Goal: Task Accomplishment & Management: Manage account settings

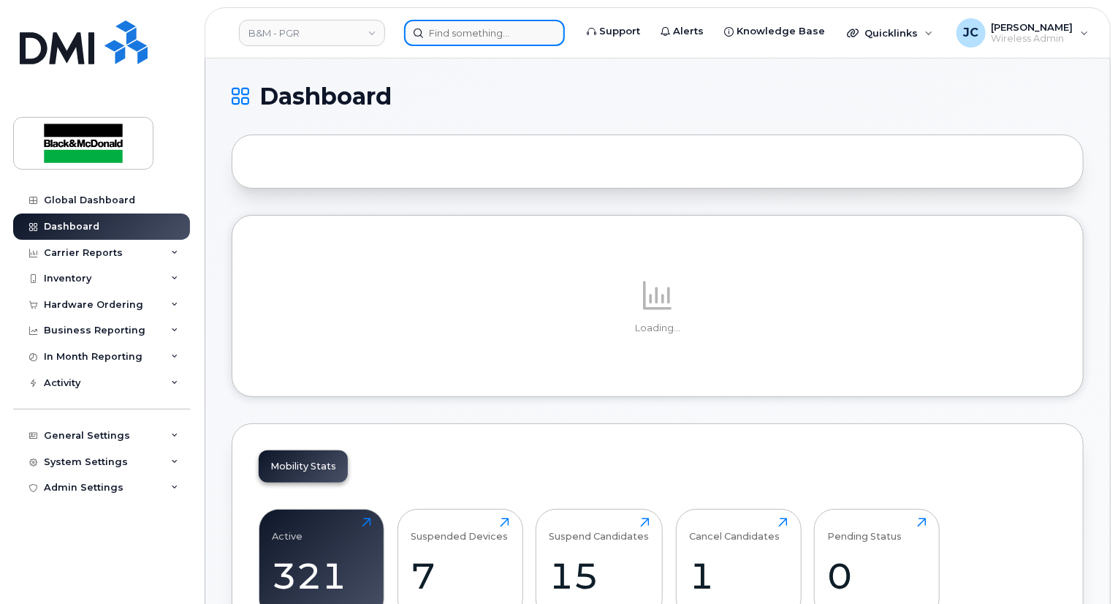
click at [471, 42] on input at bounding box center [484, 33] width 161 height 26
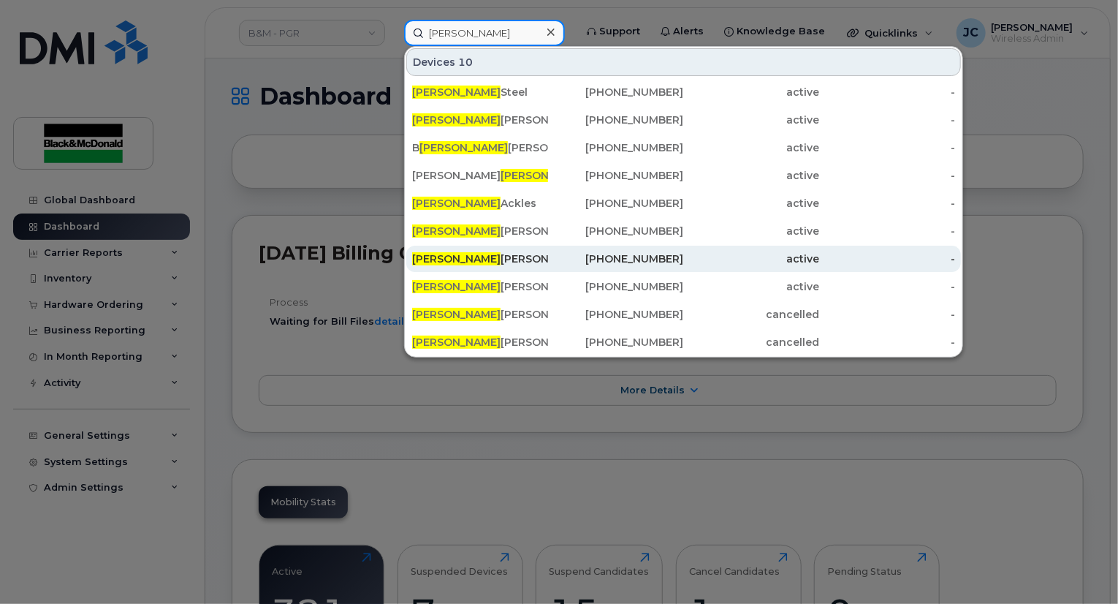
type input "[PERSON_NAME]"
click at [476, 257] on div "[PERSON_NAME]" at bounding box center [480, 258] width 136 height 15
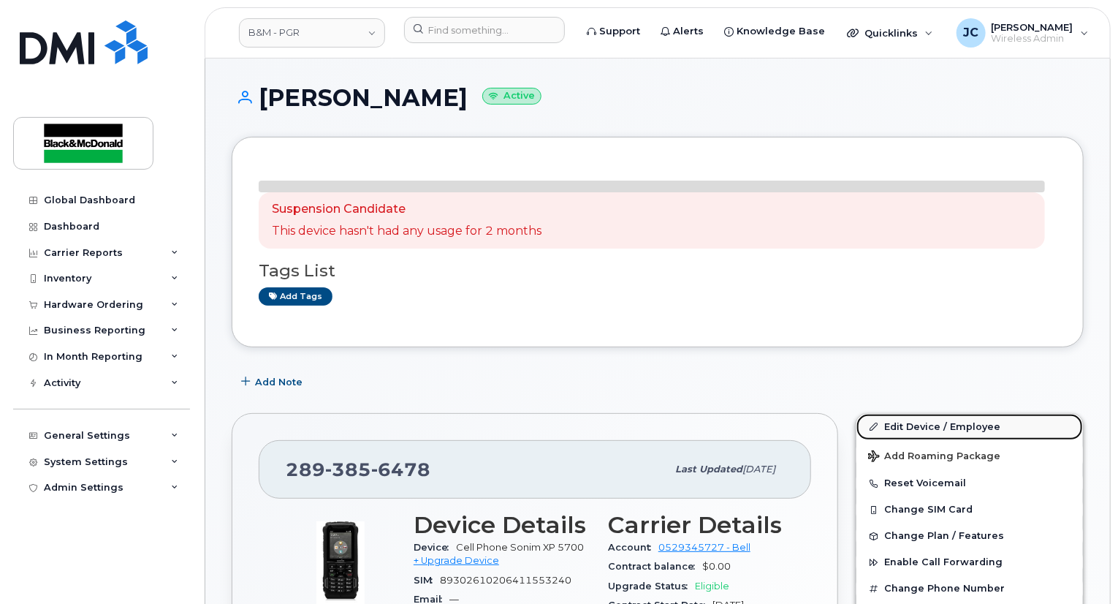
click at [925, 424] on link "Edit Device / Employee" at bounding box center [970, 427] width 227 height 26
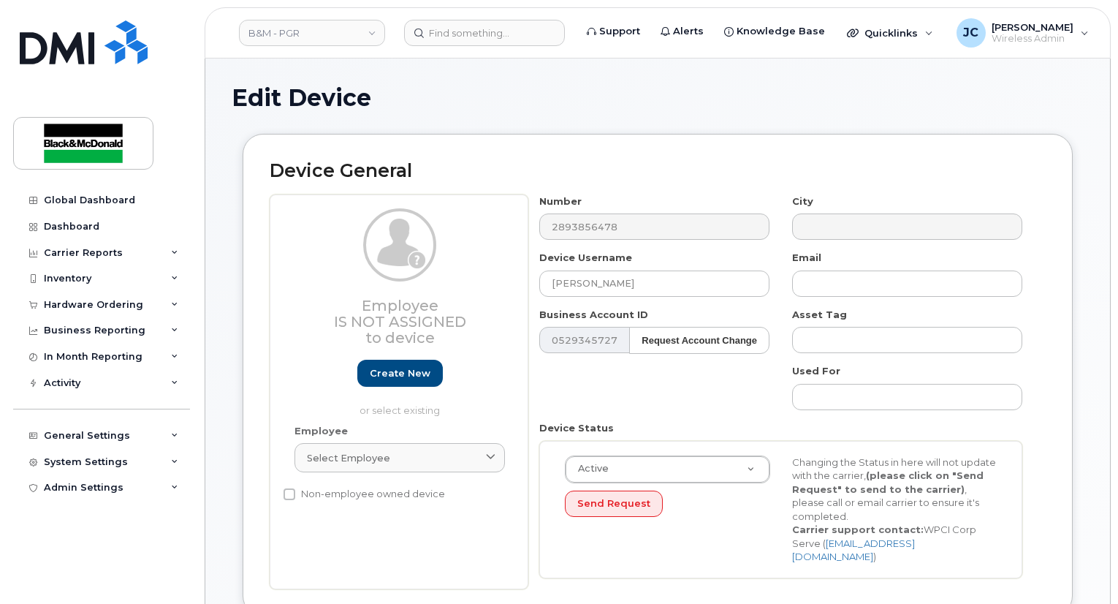
select select "91357"
drag, startPoint x: 254, startPoint y: 299, endPoint x: 240, endPoint y: 300, distance: 13.2
click at [240, 300] on div "Device General Employee Is not assigned to device Create new or select existing…" at bounding box center [658, 386] width 852 height 504
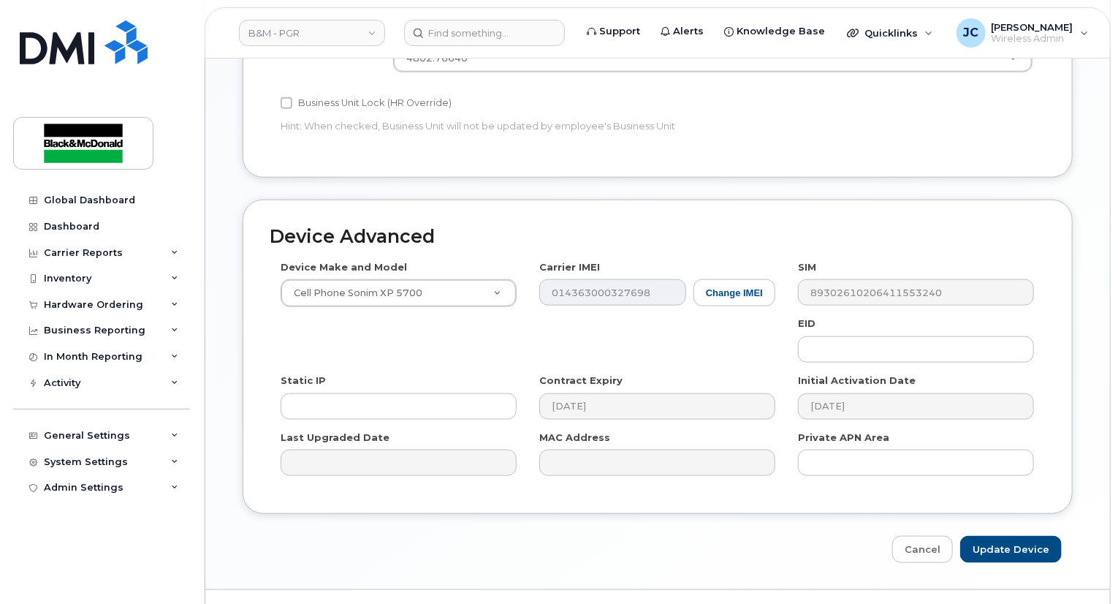
scroll to position [706, 0]
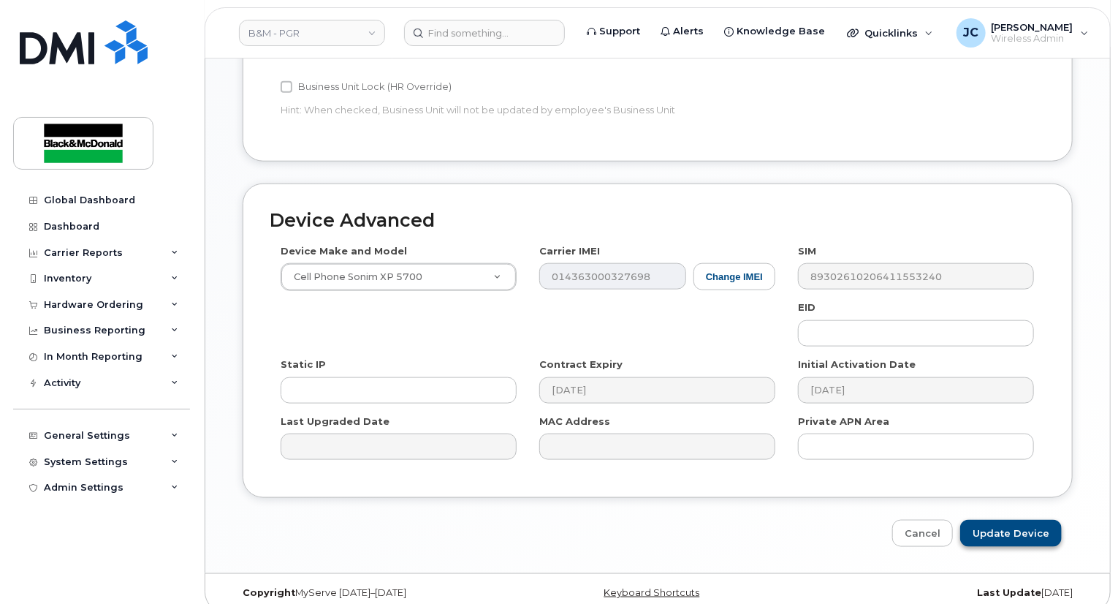
type input "Noah Kirsch"
click at [999, 520] on input "Update Device" at bounding box center [1011, 533] width 102 height 27
type input "Saving..."
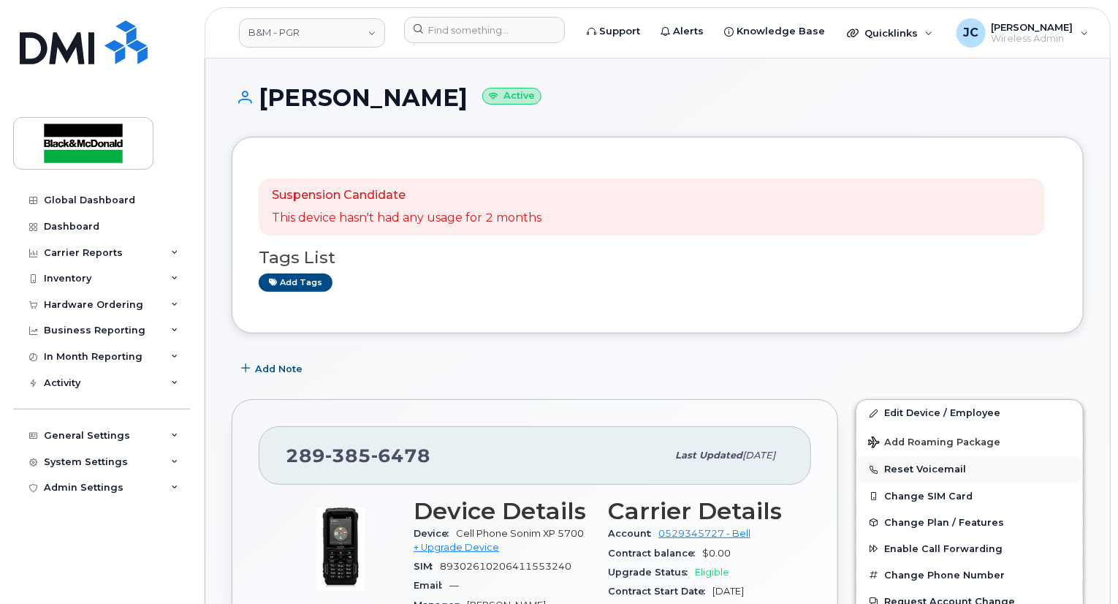
click at [940, 466] on button "Reset Voicemail" at bounding box center [970, 469] width 227 height 26
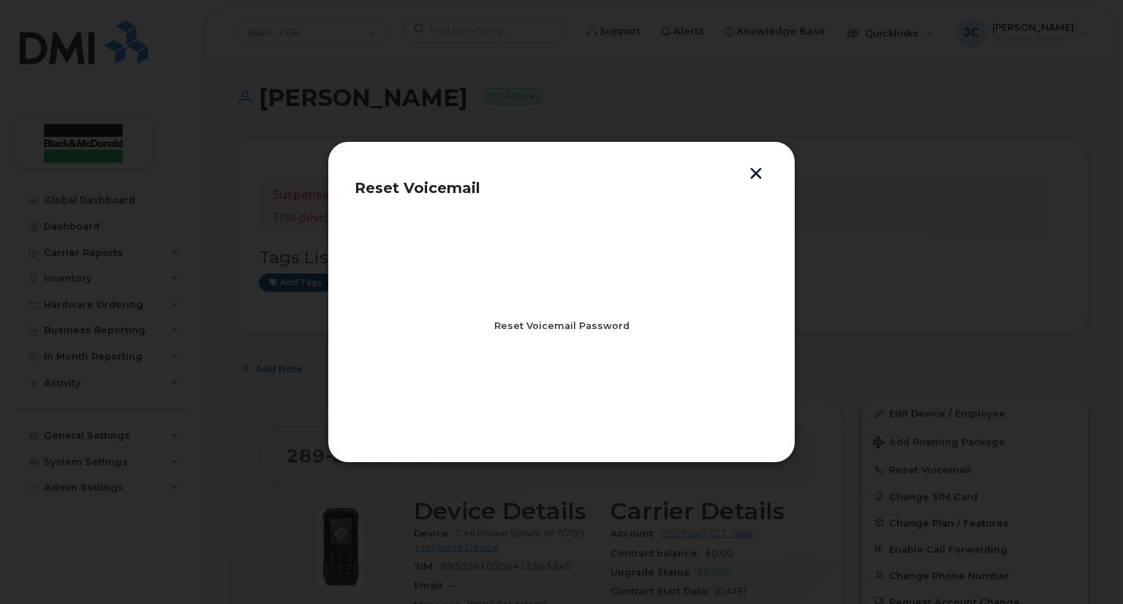
click at [567, 330] on span "Reset Voicemail Password" at bounding box center [561, 326] width 135 height 14
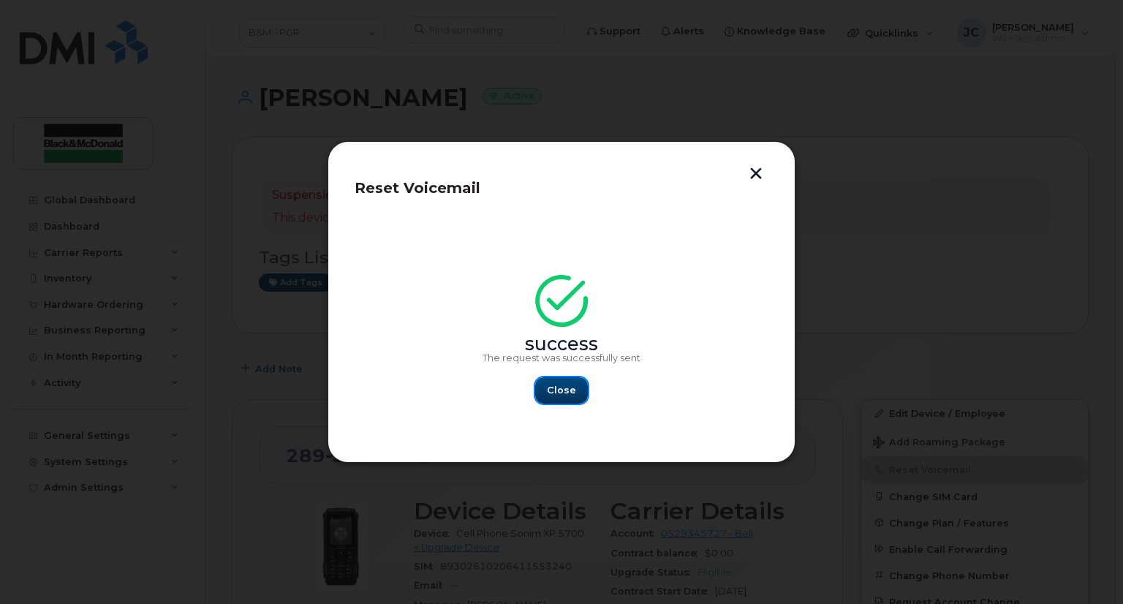
click at [560, 389] on span "Close" at bounding box center [561, 390] width 29 height 14
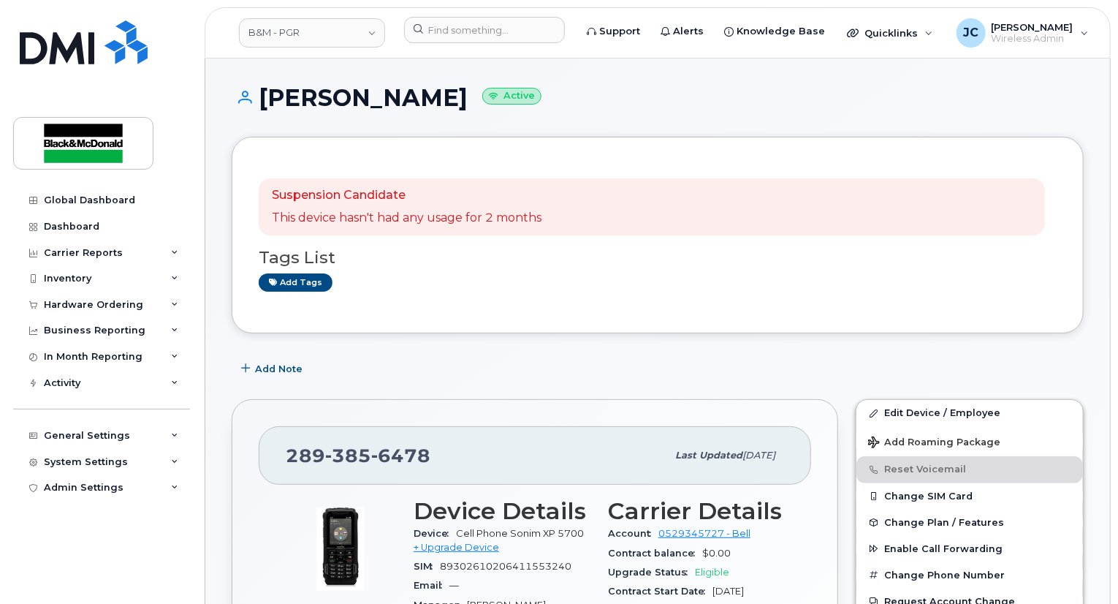
scroll to position [292, 0]
